Goal: Information Seeking & Learning: Find specific page/section

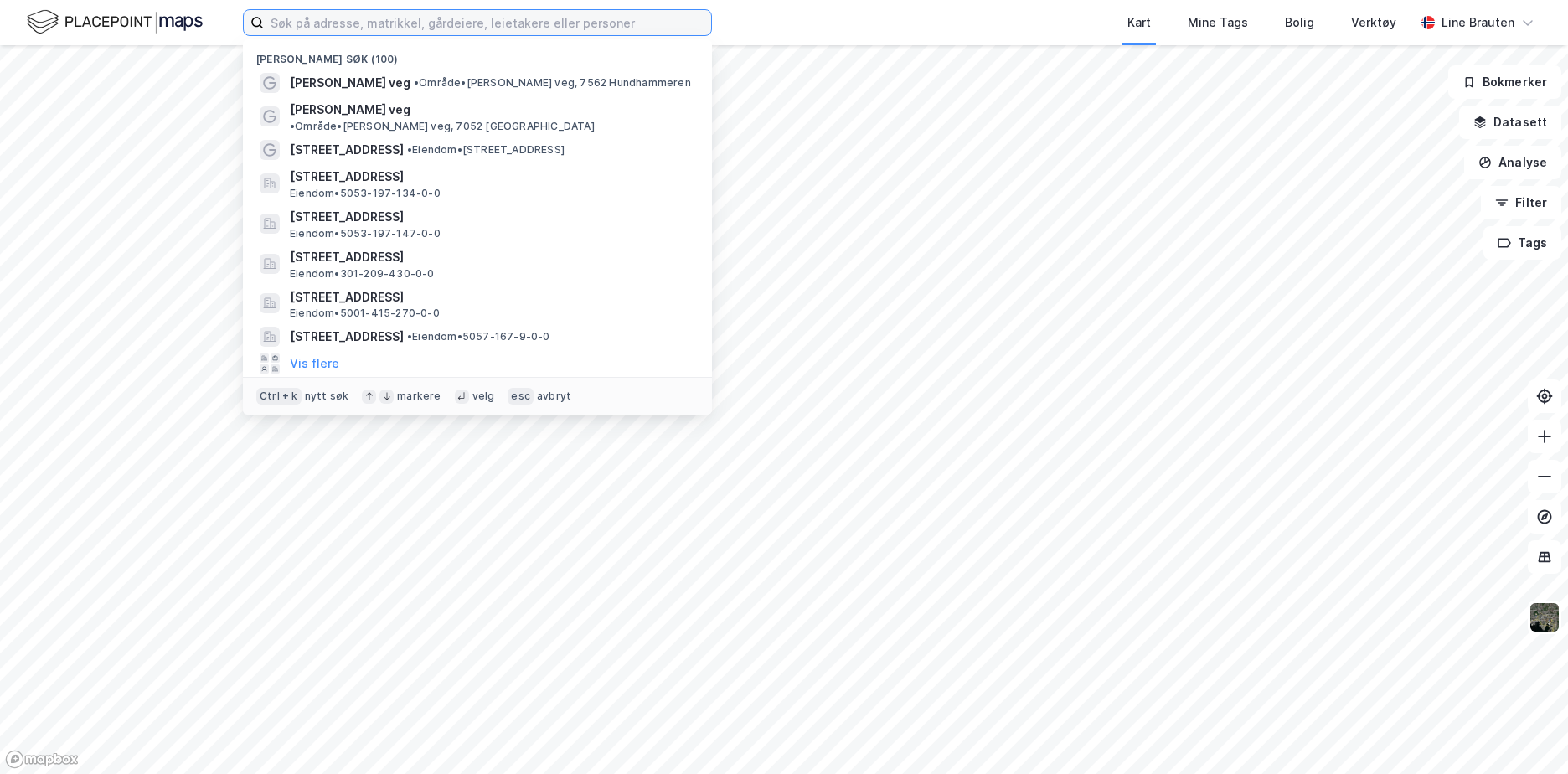
click at [355, 28] on input at bounding box center [488, 23] width 447 height 25
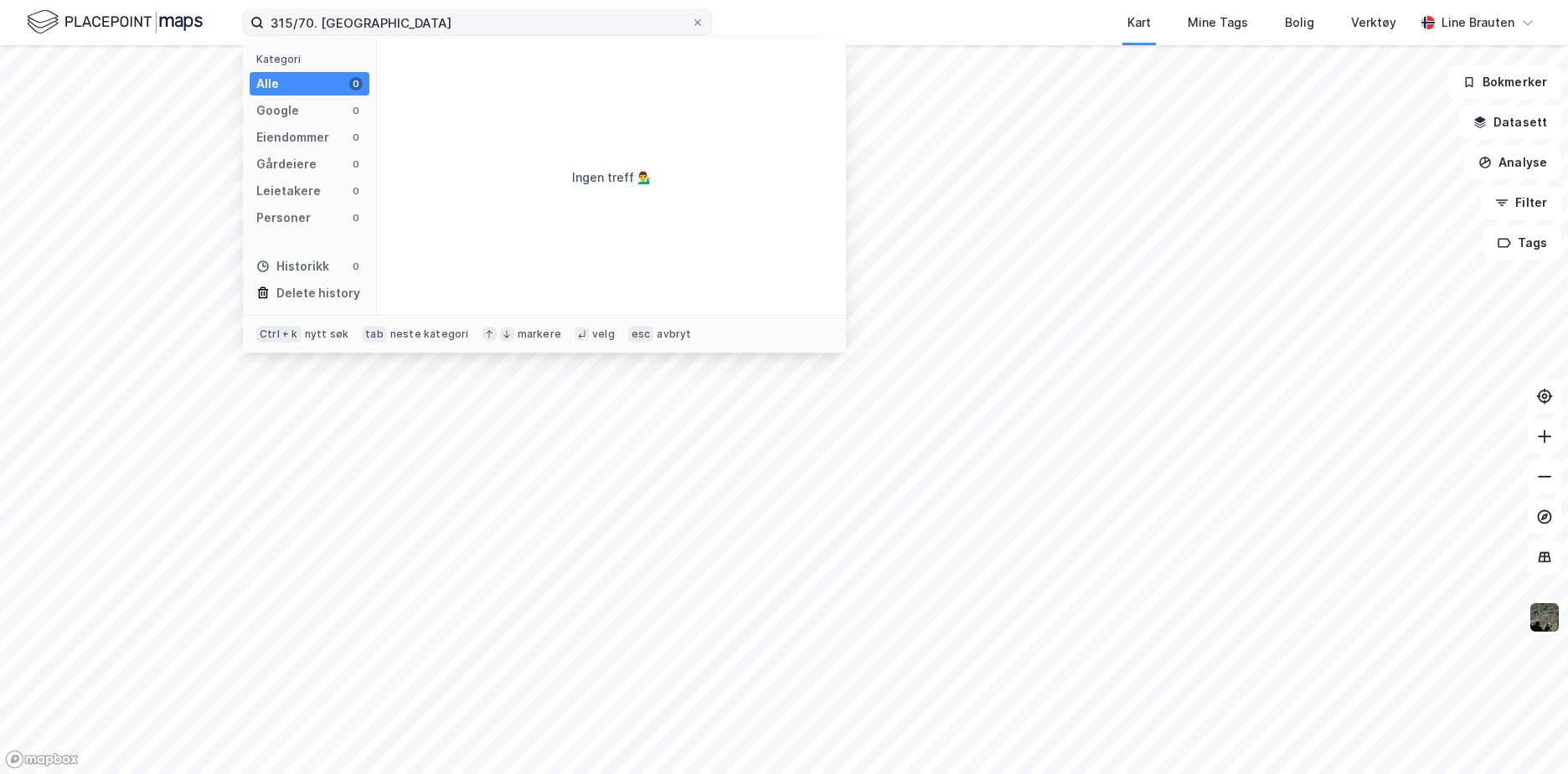
drag, startPoint x: 491, startPoint y: 231, endPoint x: 399, endPoint y: 24, distance: 226.5
click at [483, 223] on div "Ingen treff 💁‍♂️" at bounding box center [612, 177] width 470 height 275
click at [377, 26] on input "315/70. [GEOGRAPHIC_DATA]" at bounding box center [477, 23] width 427 height 25
click at [314, 19] on input "315/70. [GEOGRAPHIC_DATA]" at bounding box center [477, 23] width 427 height 25
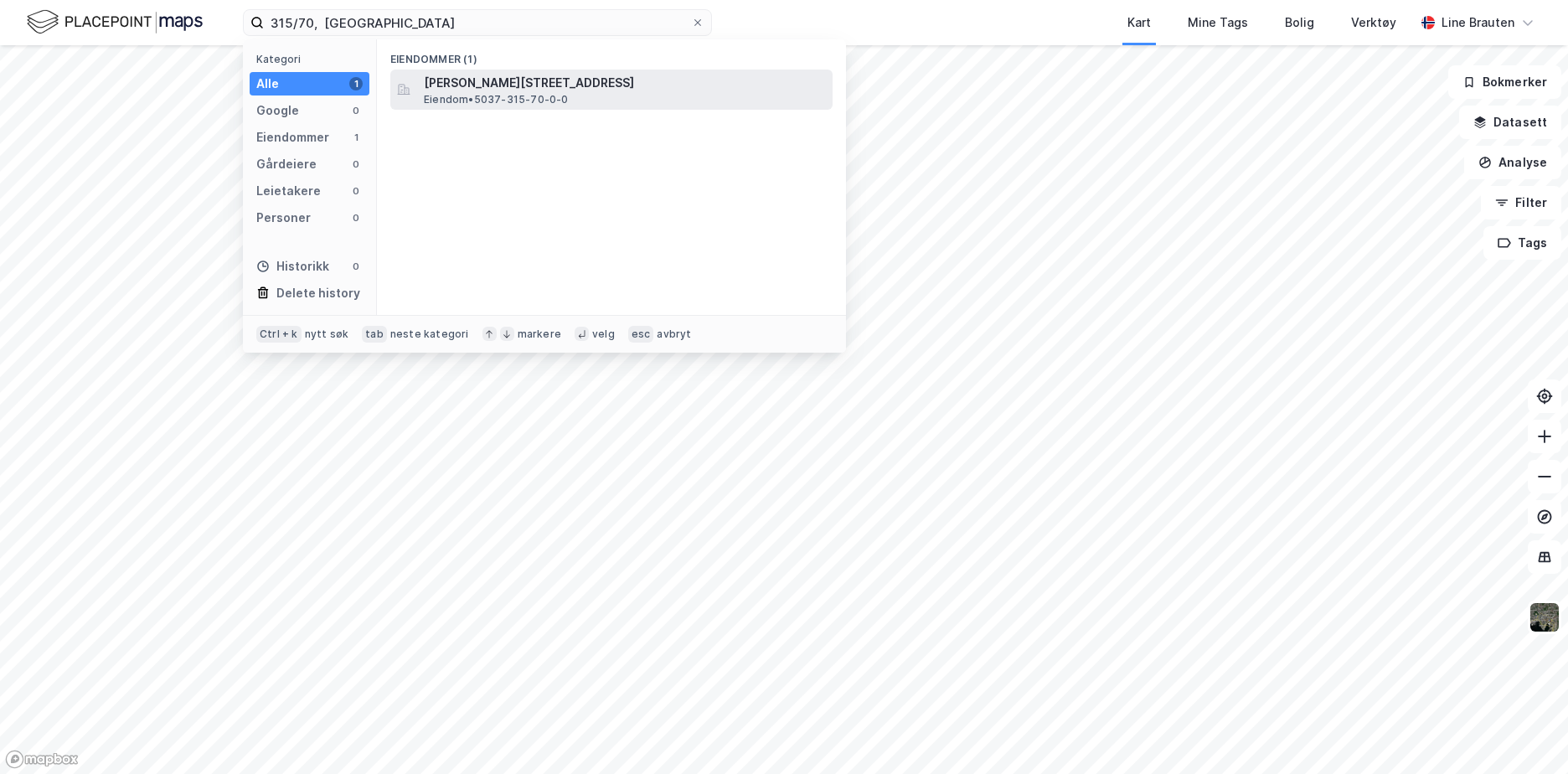
click at [483, 84] on span "[PERSON_NAME][STREET_ADDRESS]" at bounding box center [625, 82] width 402 height 20
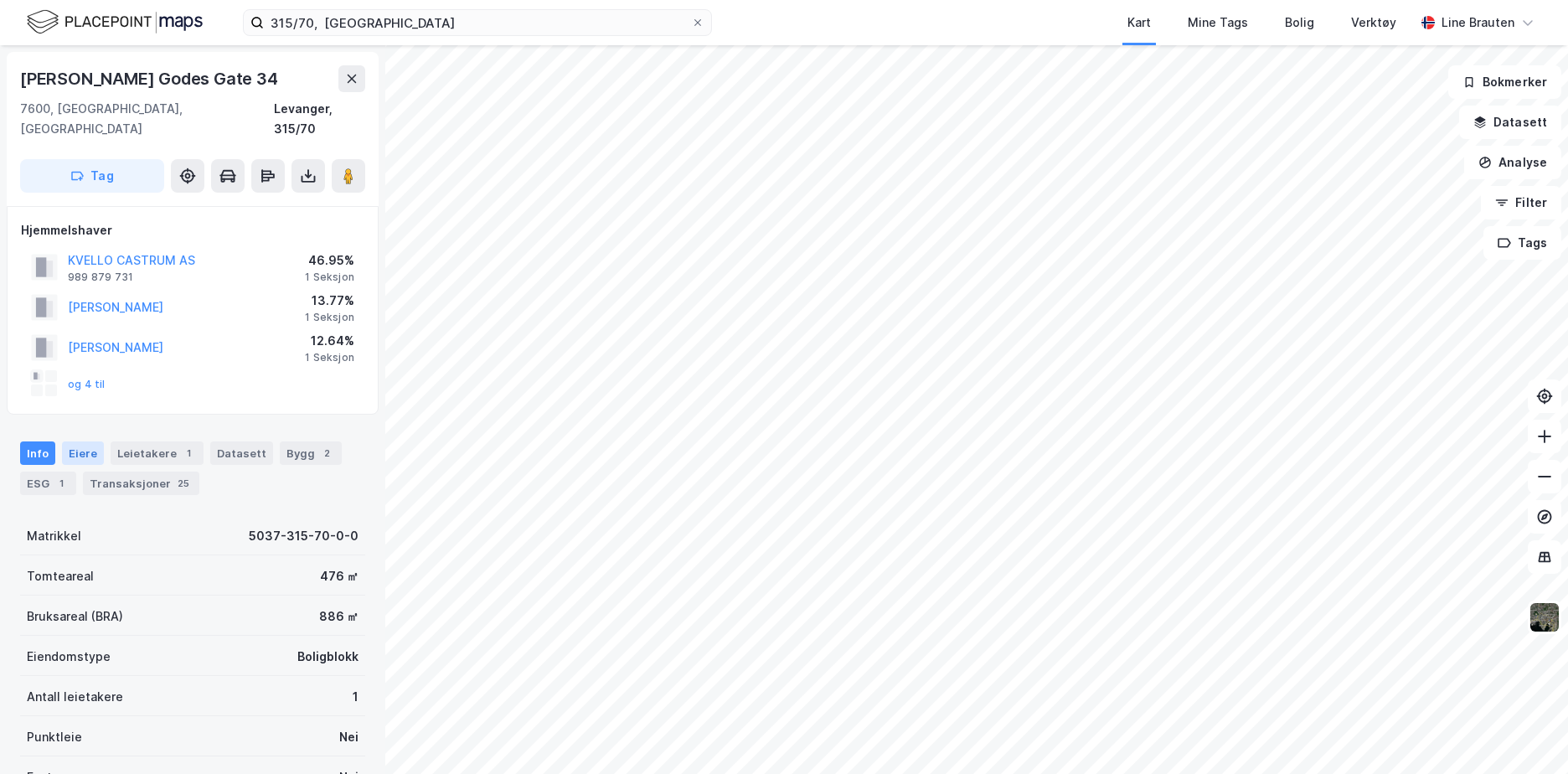
click at [72, 442] on div "Eiere" at bounding box center [83, 453] width 42 height 23
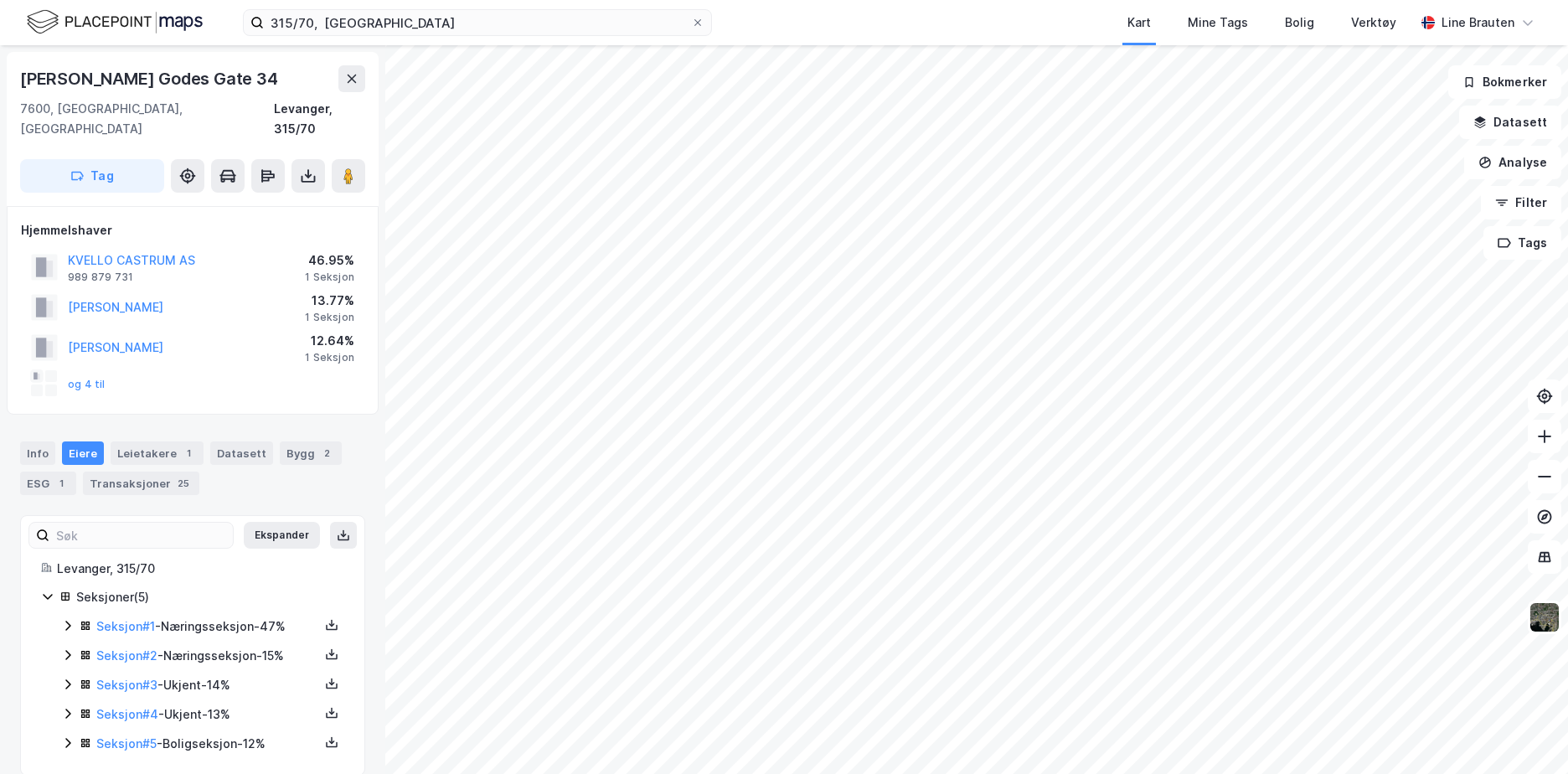
scroll to position [2, 0]
click at [155, 617] on link "Seksjon # 1" at bounding box center [126, 624] width 59 height 14
click at [146, 647] on link "Seksjon # 2" at bounding box center [126, 654] width 62 height 14
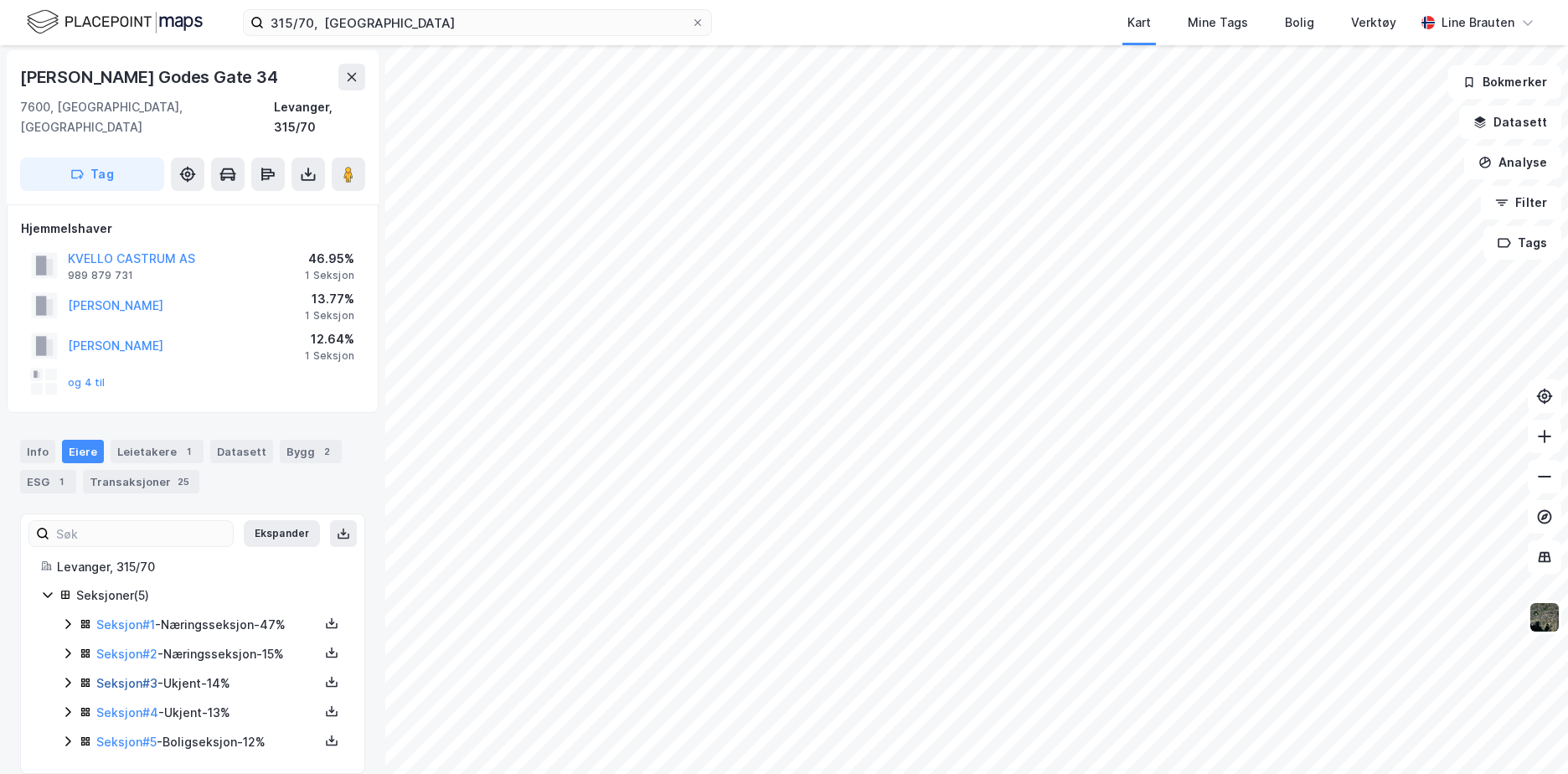
click at [129, 675] on link "Seksjon # 3" at bounding box center [126, 682] width 62 height 14
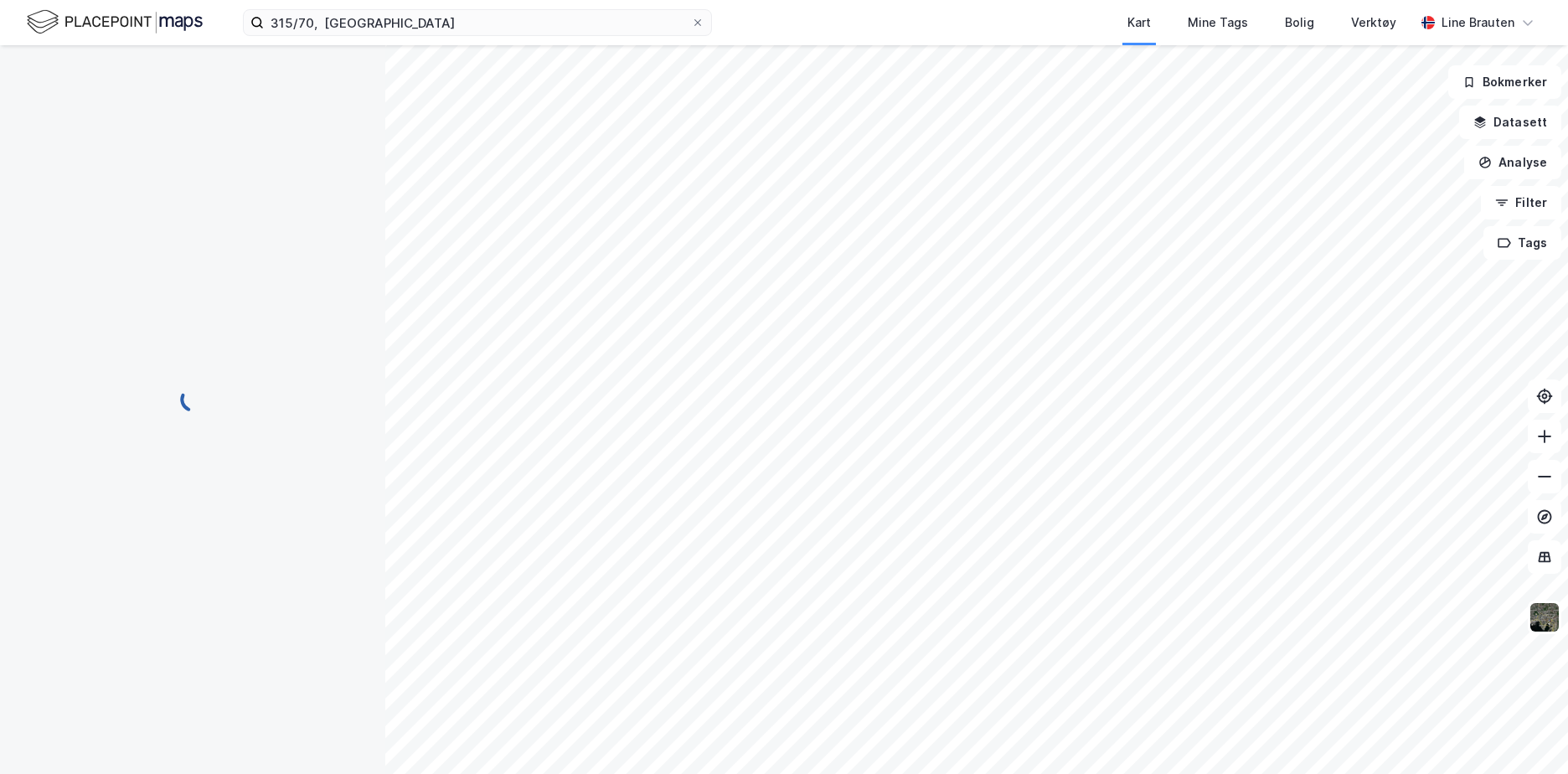
scroll to position [2, 0]
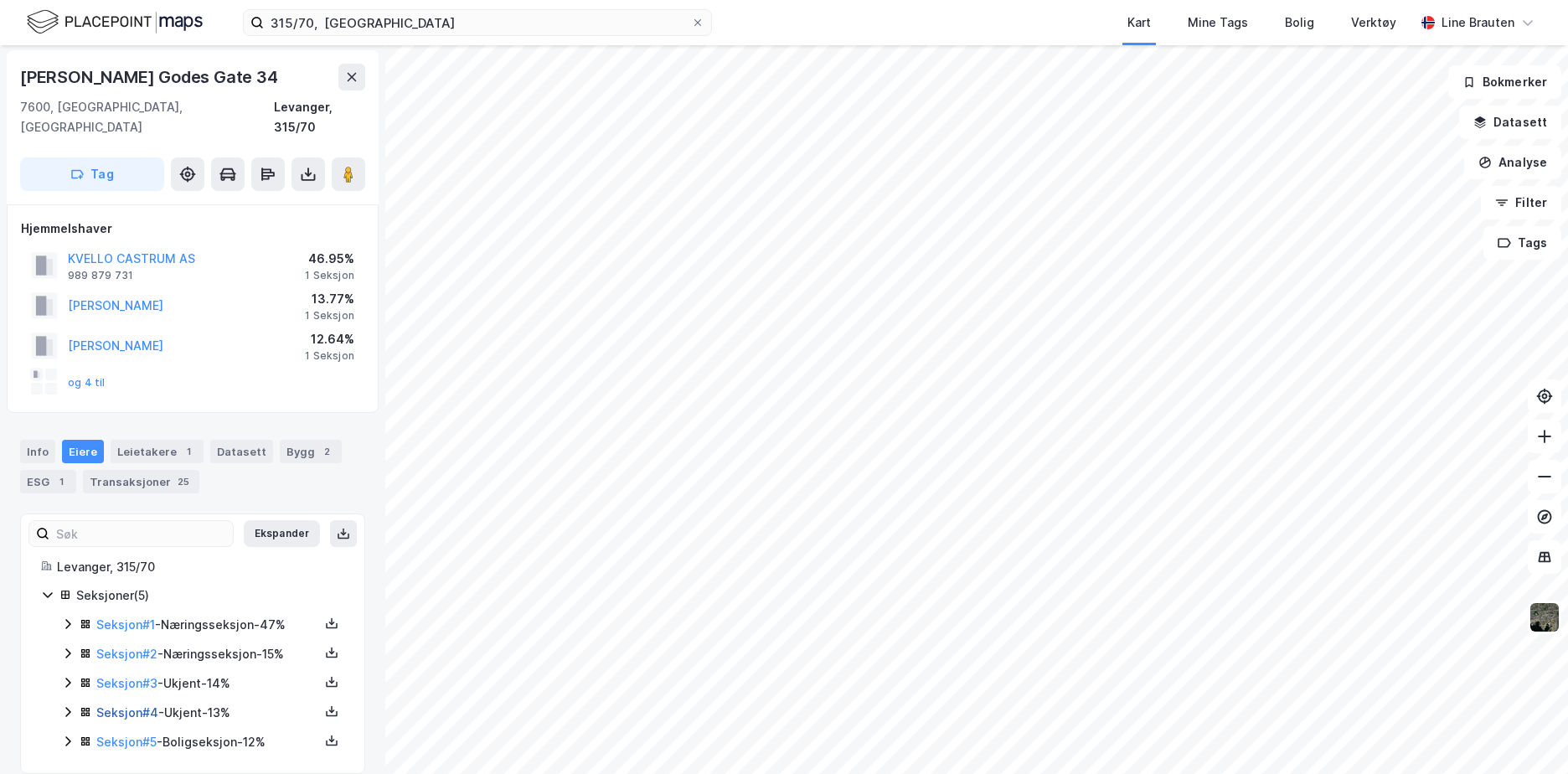
click at [114, 705] on link "Seksjon # 4" at bounding box center [127, 712] width 62 height 14
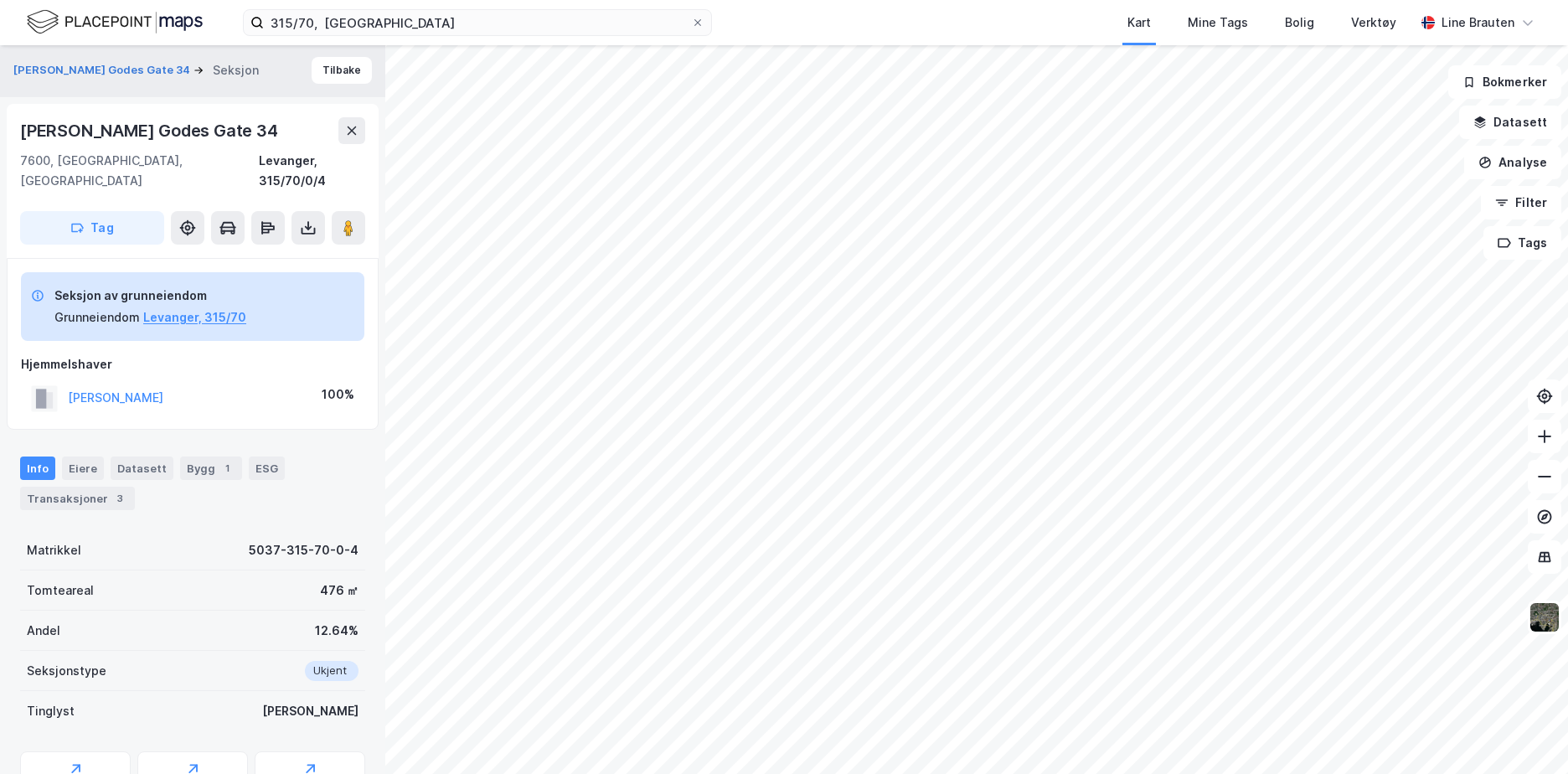
scroll to position [2, 0]
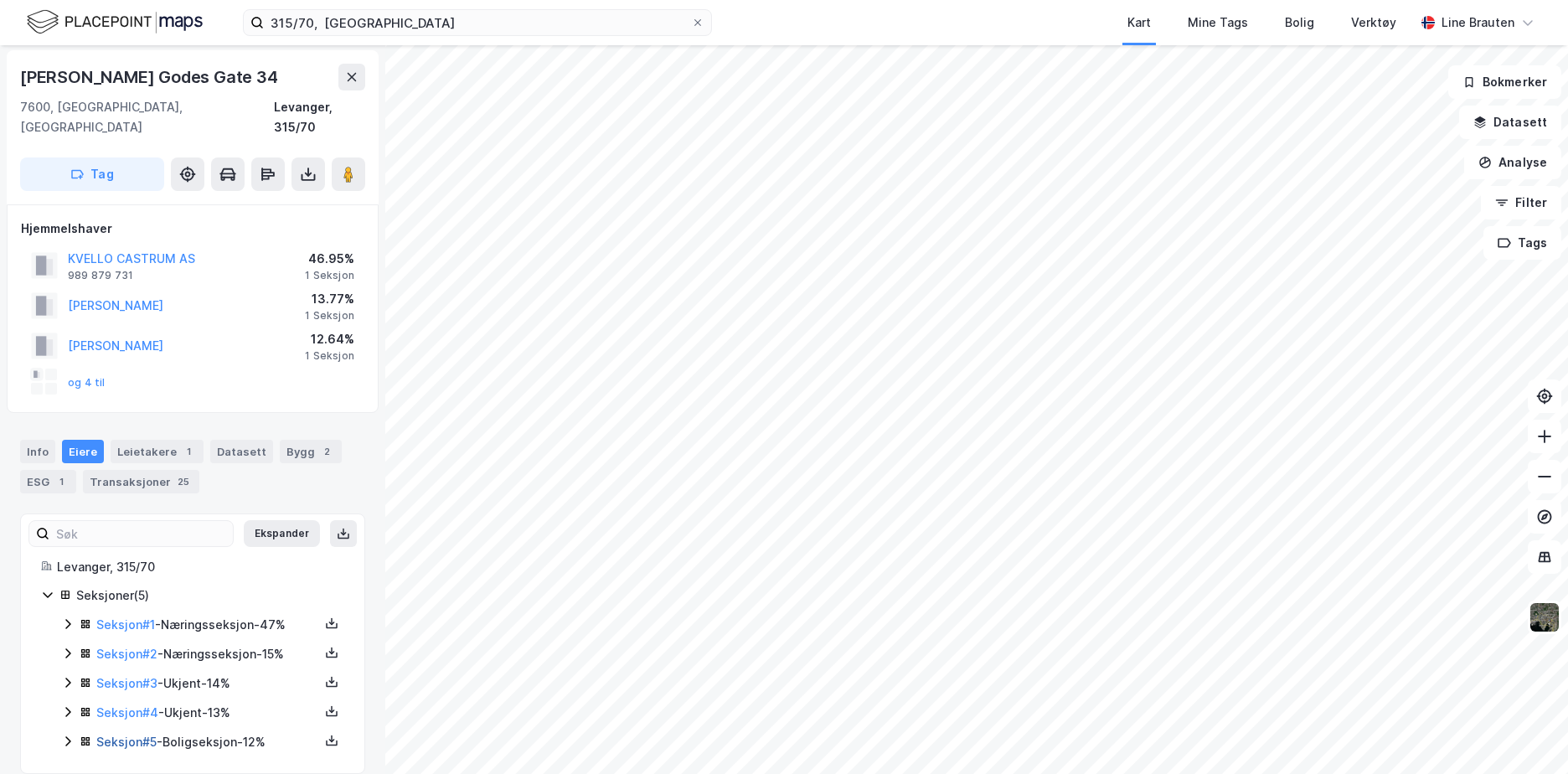
click at [133, 734] on link "Seksjon # 5" at bounding box center [126, 741] width 61 height 14
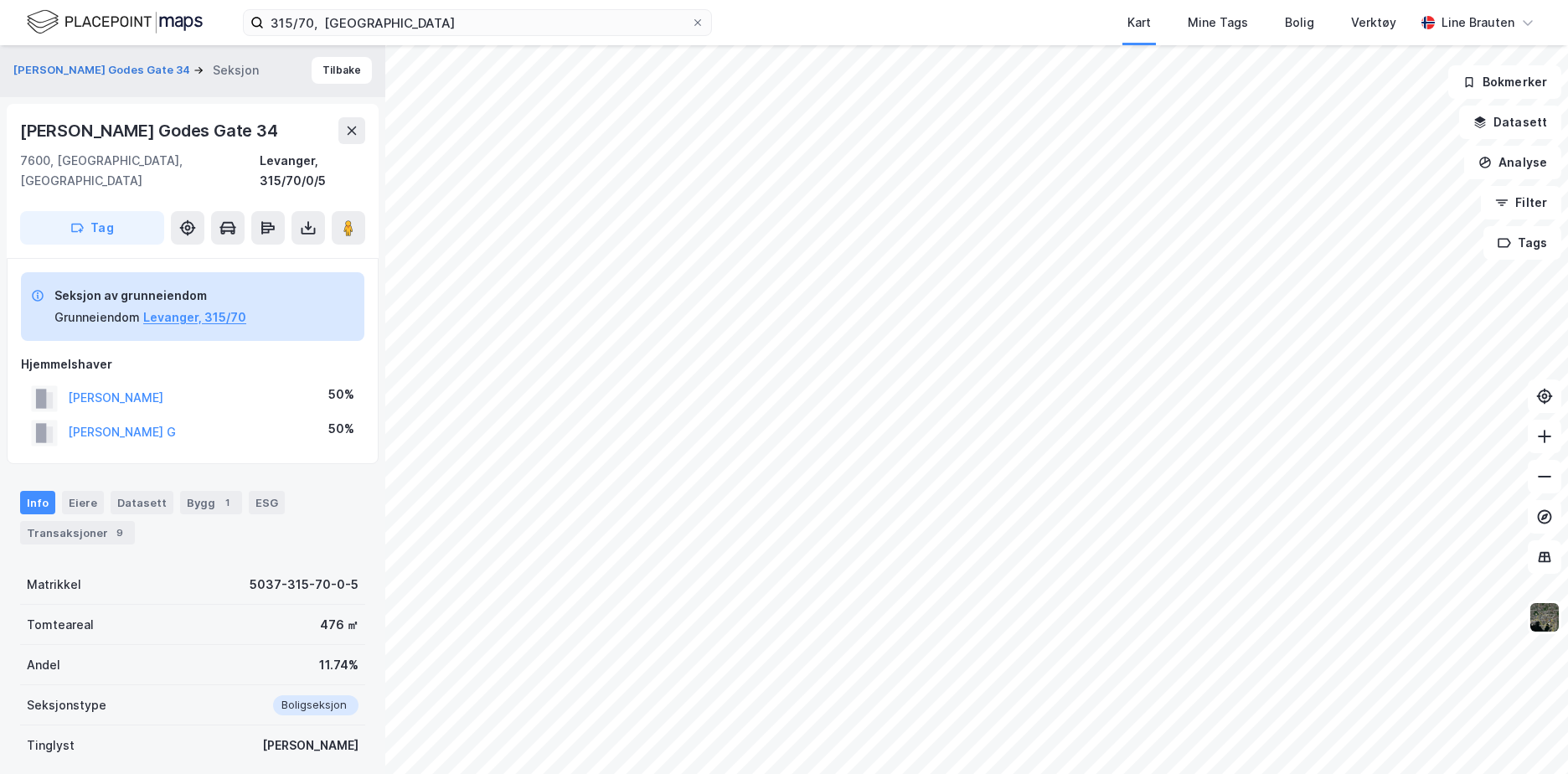
scroll to position [2, 0]
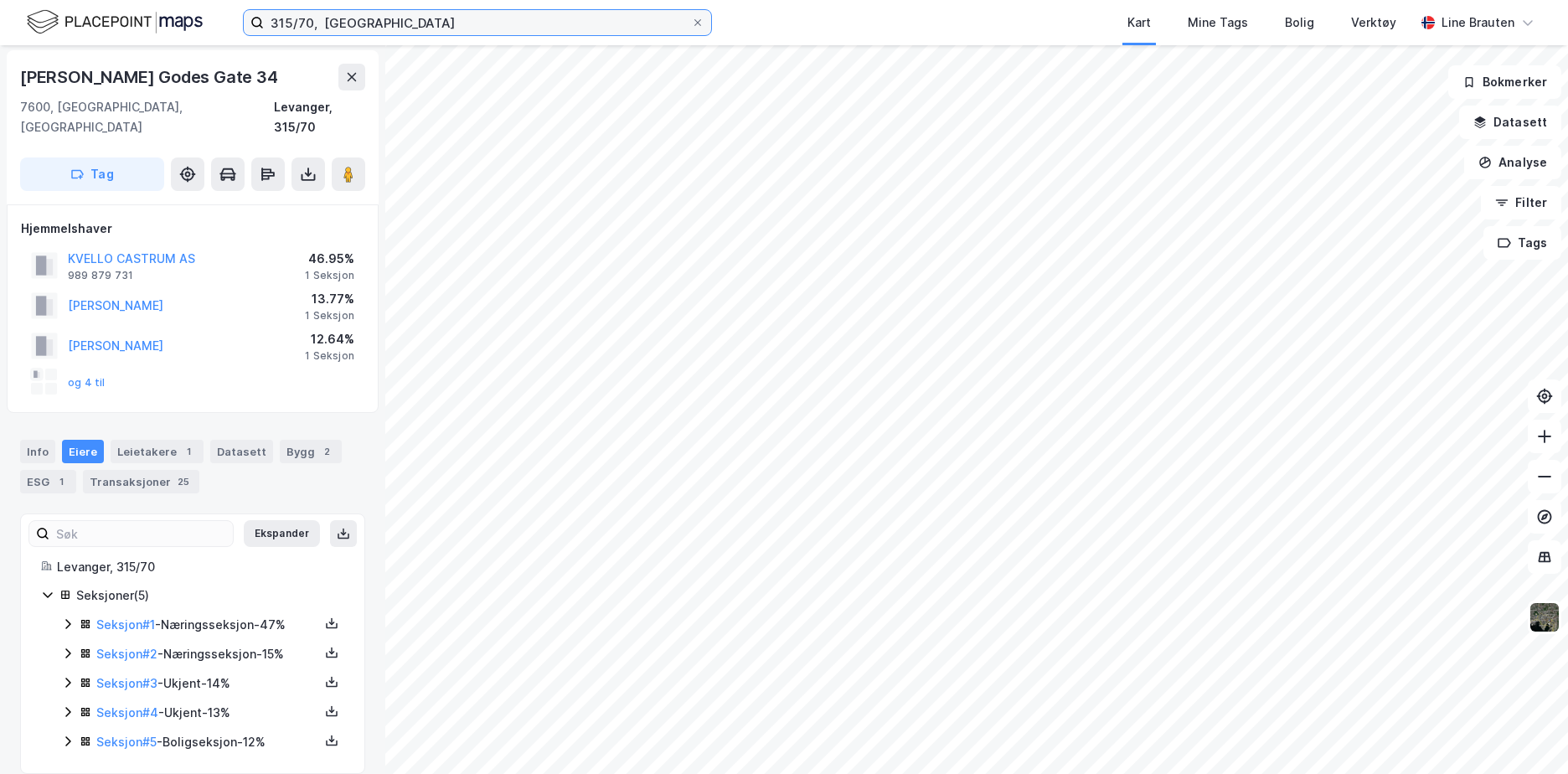
drag, startPoint x: 393, startPoint y: 21, endPoint x: 393, endPoint y: 0, distance: 21.0
click at [392, 20] on input "315/70, [GEOGRAPHIC_DATA]" at bounding box center [477, 23] width 427 height 25
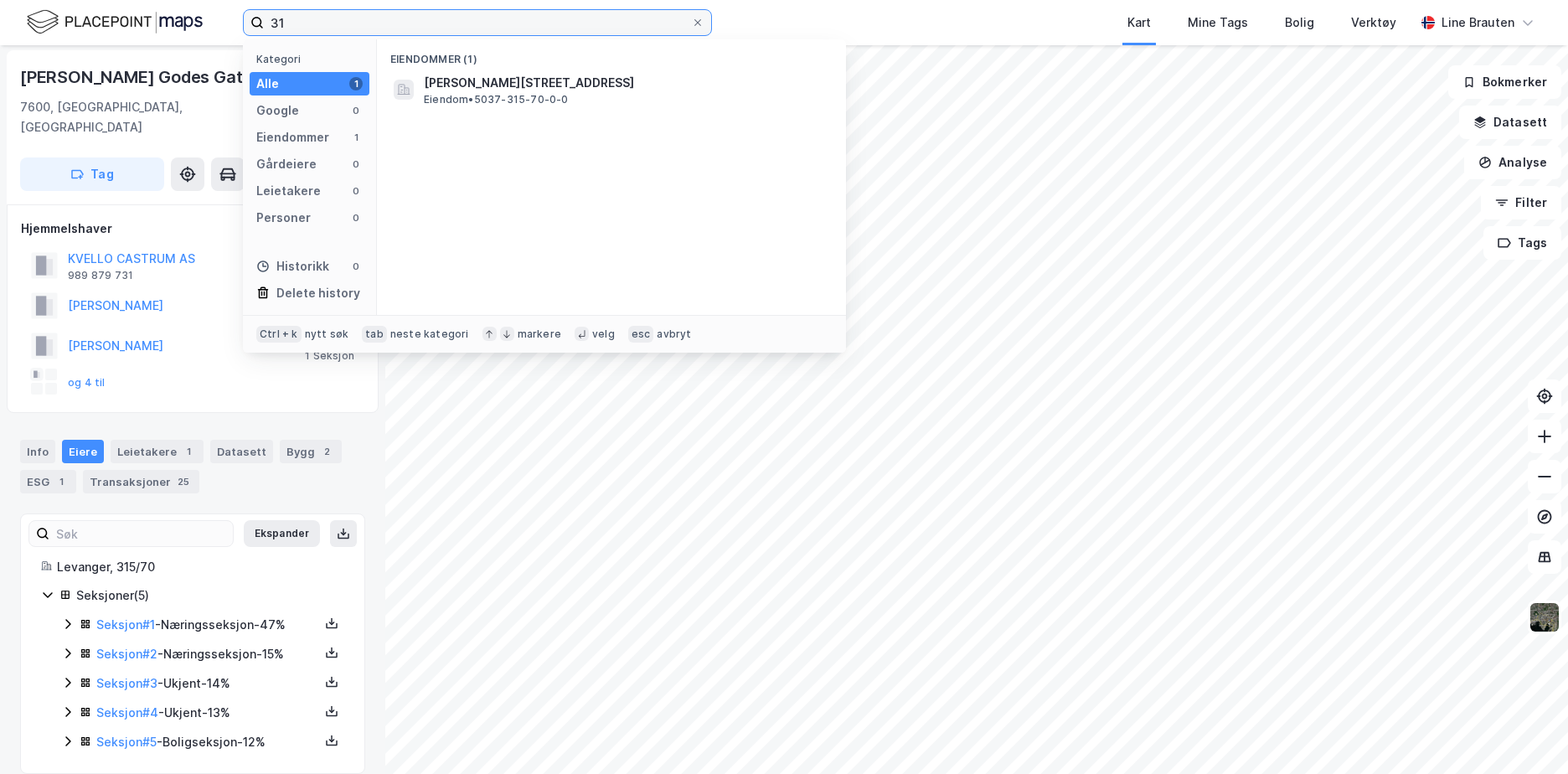
type input "3"
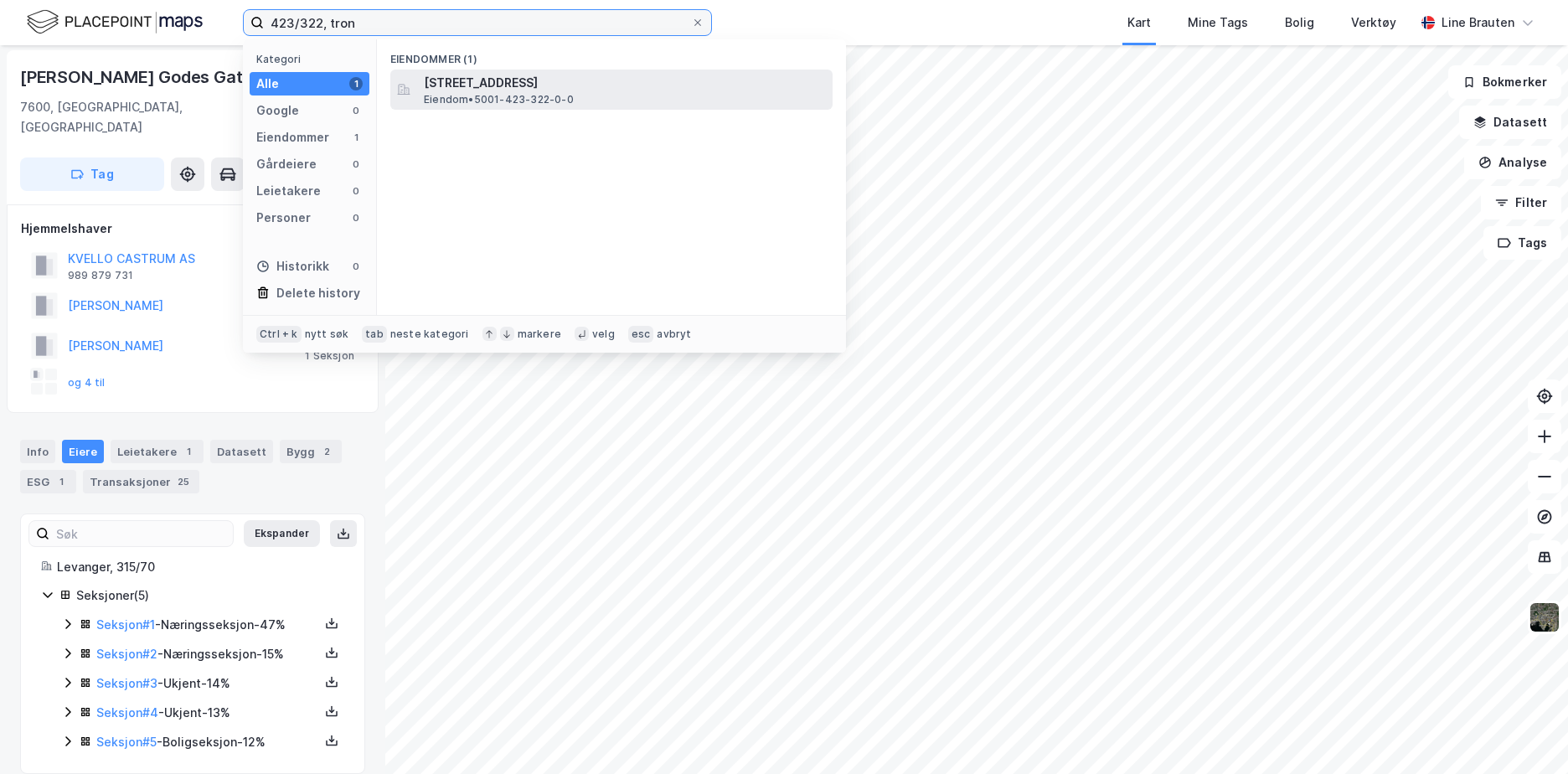
type input "423/322, tron"
click at [475, 81] on span "[STREET_ADDRESS]" at bounding box center [625, 82] width 402 height 20
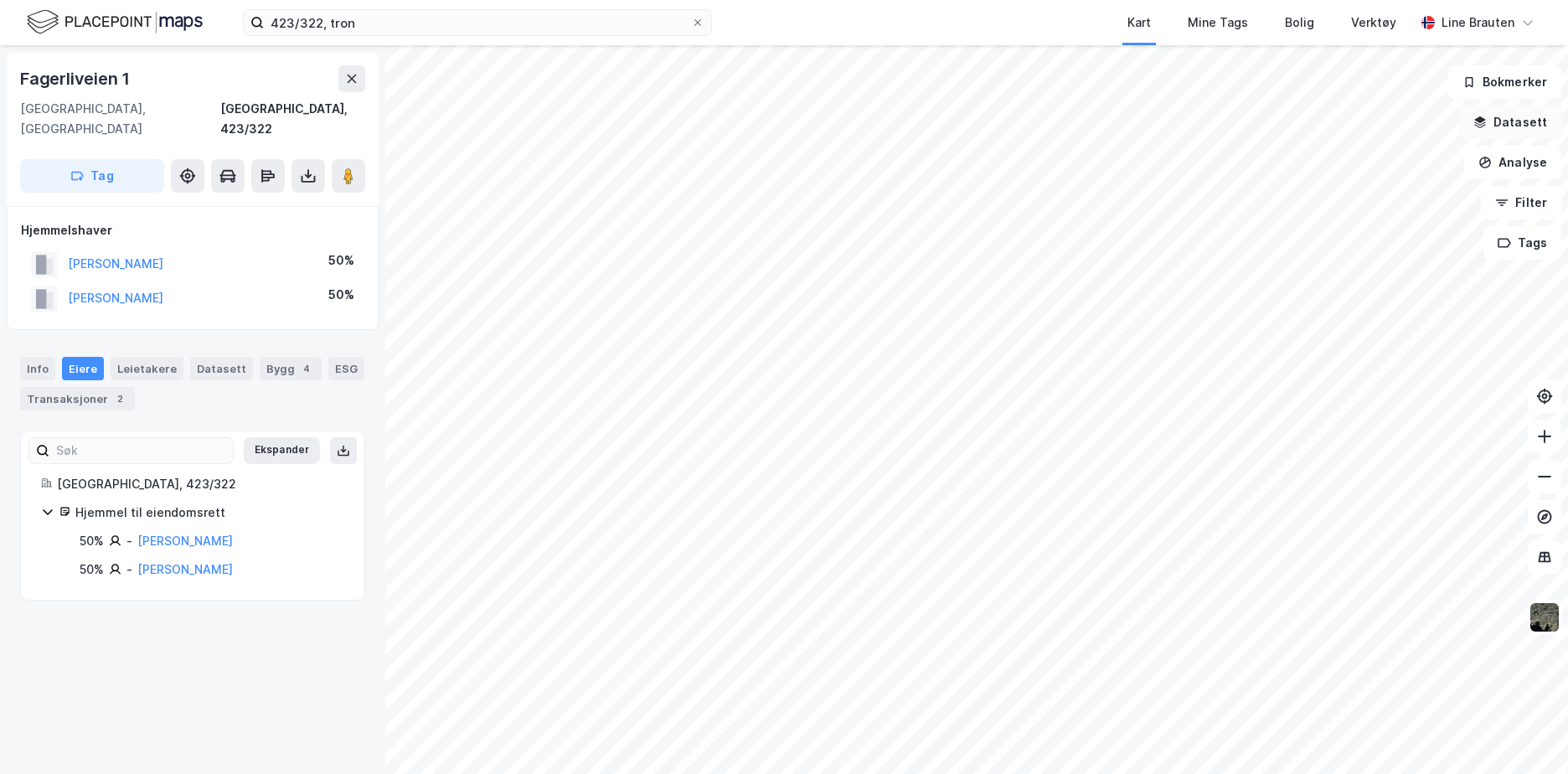
click at [1512, 130] on button "Datasett" at bounding box center [1511, 122] width 102 height 34
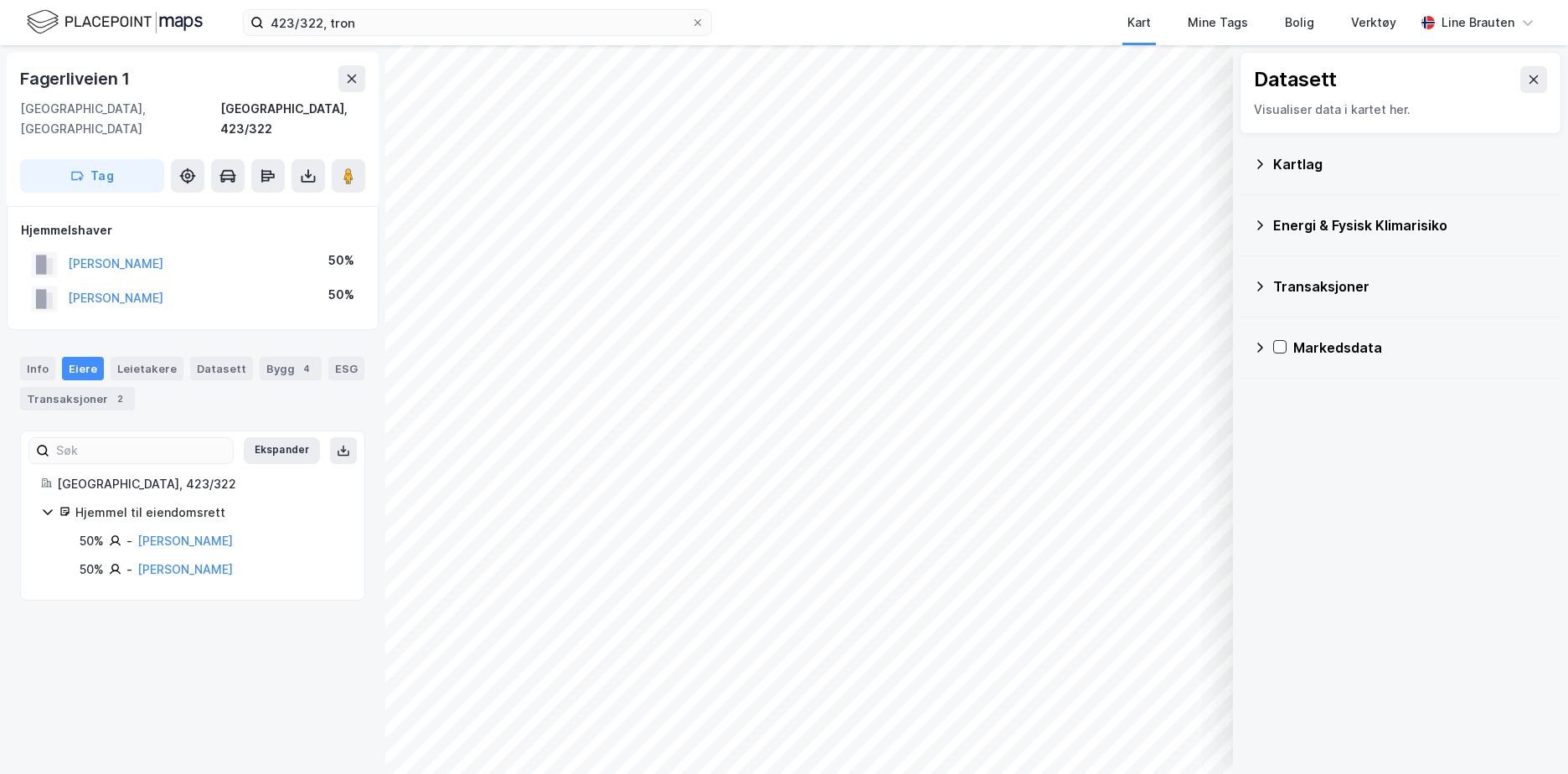
click at [1262, 160] on icon at bounding box center [1260, 164] width 13 height 13
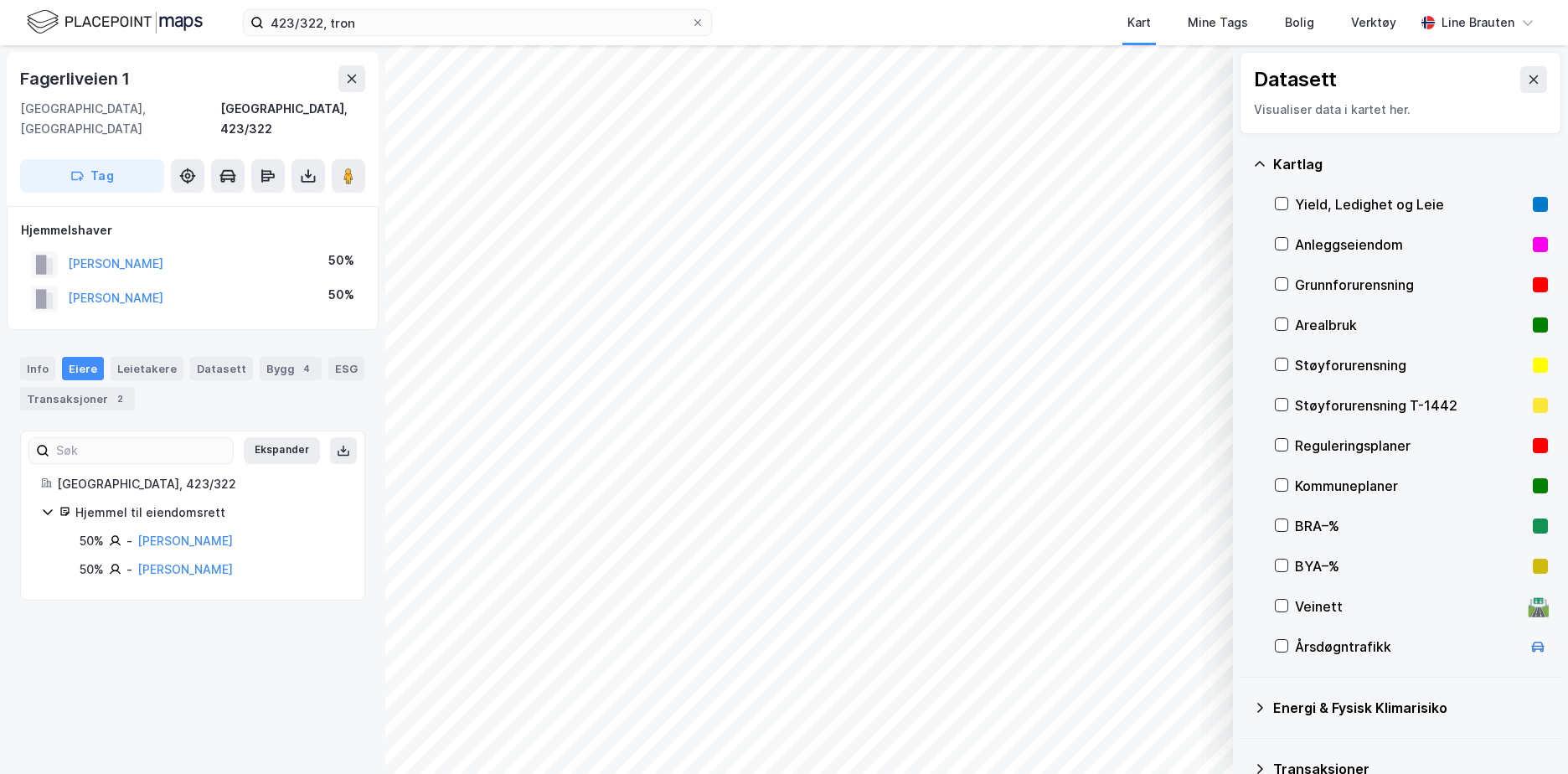
click at [1345, 442] on div "Reguleringsplaner" at bounding box center [1410, 445] width 231 height 20
